Goal: Check status: Check status

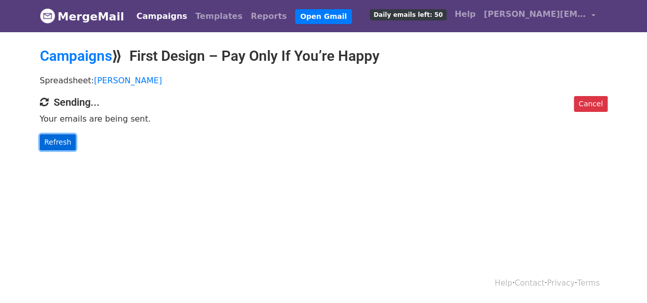
click at [63, 144] on link "Refresh" at bounding box center [58, 142] width 36 height 16
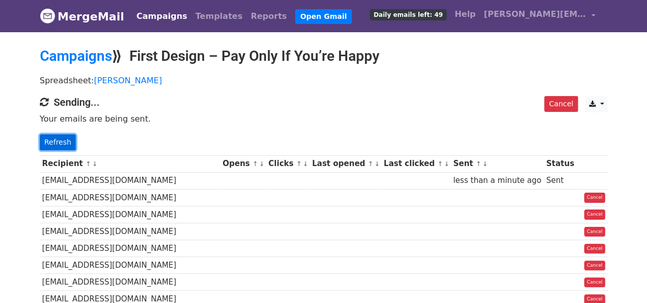
click at [63, 142] on link "Refresh" at bounding box center [58, 142] width 36 height 16
